Goal: Transaction & Acquisition: Register for event/course

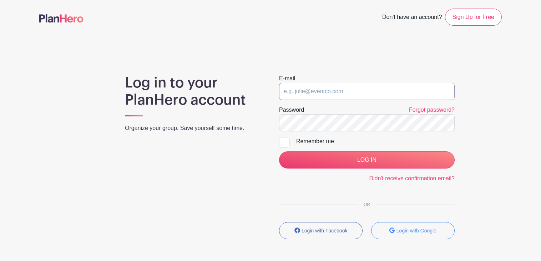
type input "[EMAIL_ADDRESS][DOMAIN_NAME]"
click at [282, 140] on input "Remember me" at bounding box center [281, 139] width 5 height 5
checkbox input "true"
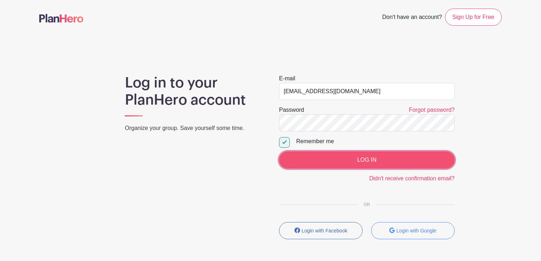
click at [363, 159] on input "LOG IN" at bounding box center [367, 159] width 176 height 17
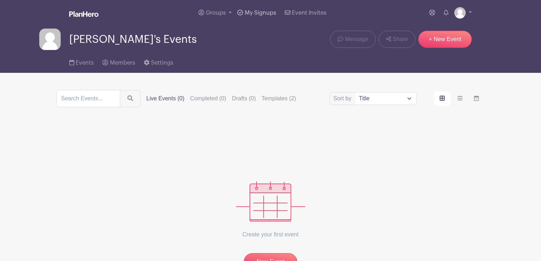
click at [254, 10] on span "My Signups" at bounding box center [260, 13] width 31 height 6
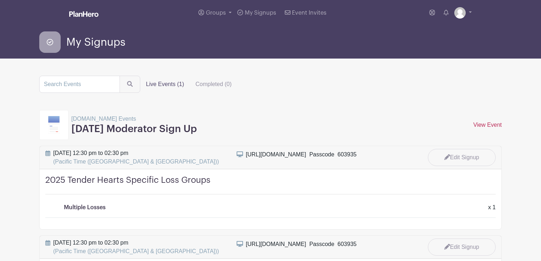
click at [479, 123] on link "View Event" at bounding box center [487, 125] width 29 height 6
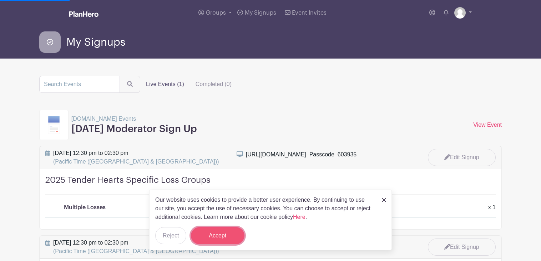
click at [230, 235] on button "Accept" at bounding box center [218, 235] width 54 height 17
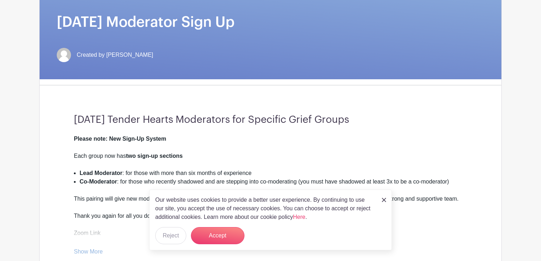
scroll to position [99, 0]
click at [385, 198] on img at bounding box center [384, 200] width 4 height 4
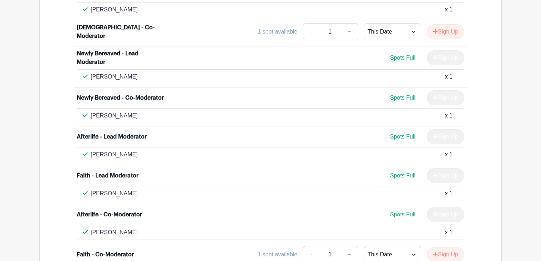
scroll to position [2283, 0]
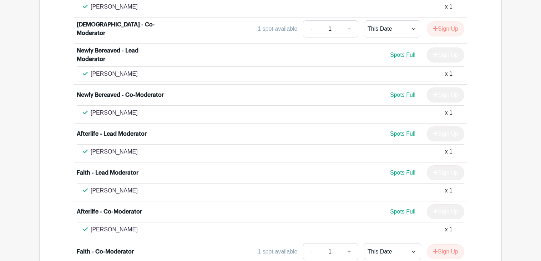
click at [398, 208] on span "Spots Full" at bounding box center [402, 211] width 25 height 6
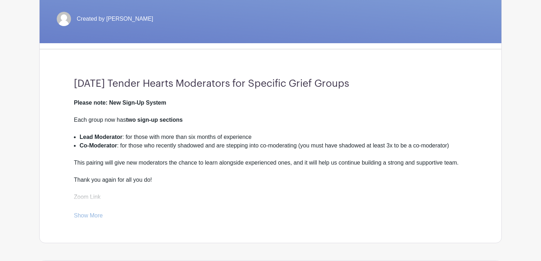
scroll to position [134, 0]
click at [203, 107] on div "Please note: New Sign-Up System" at bounding box center [270, 107] width 393 height 17
click at [90, 213] on link "Show More" at bounding box center [88, 217] width 29 height 9
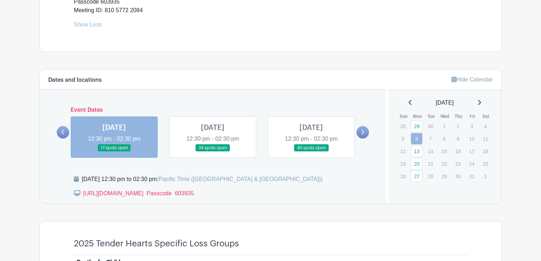
scroll to position [347, 0]
click at [361, 131] on icon at bounding box center [362, 131] width 3 height 5
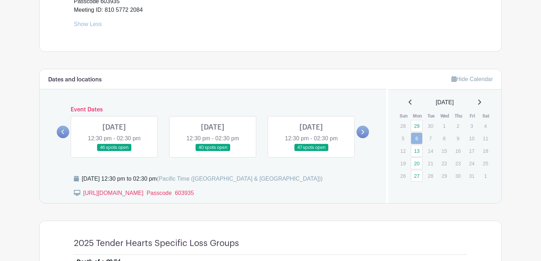
click at [361, 131] on icon at bounding box center [362, 131] width 3 height 5
click at [311, 151] on link at bounding box center [311, 151] width 0 height 0
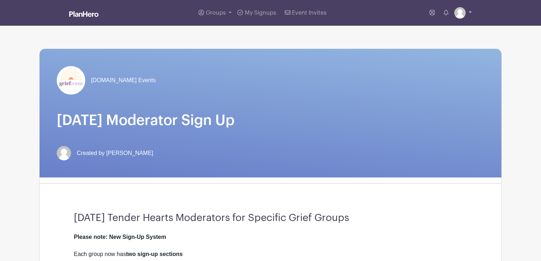
click at [471, 11] on link at bounding box center [462, 12] width 17 height 11
click at [430, 47] on link "Logout" at bounding box center [443, 46] width 56 height 11
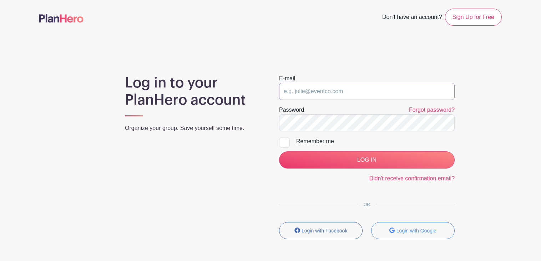
type input "[EMAIL_ADDRESS][DOMAIN_NAME]"
